Goal: Information Seeking & Learning: Learn about a topic

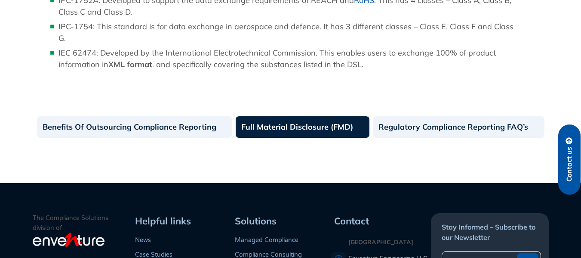
scroll to position [978, 0]
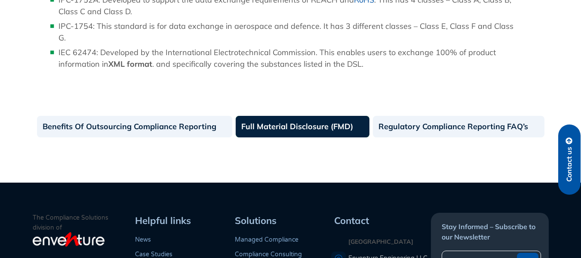
click at [297, 120] on link "Full Material Disclosure (FMD)" at bounding box center [303, 127] width 134 height 22
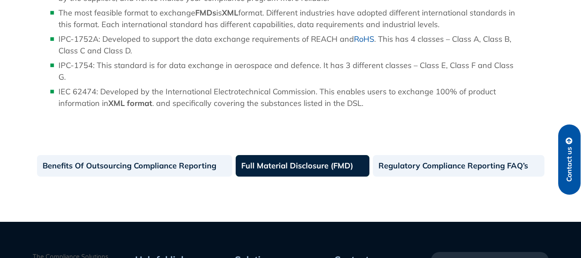
scroll to position [940, 0]
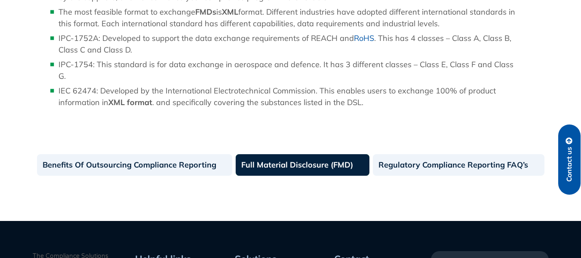
click at [329, 154] on link "Full Material Disclosure (FMD)" at bounding box center [303, 165] width 134 height 22
